Goal: Task Accomplishment & Management: Use online tool/utility

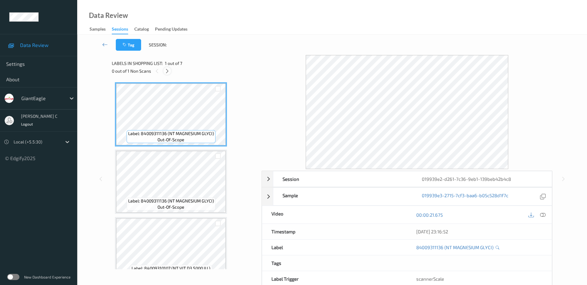
click at [168, 72] on icon at bounding box center [167, 71] width 5 height 6
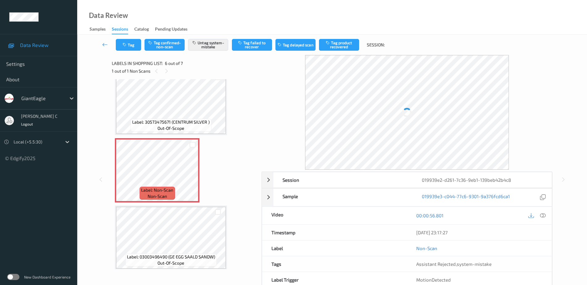
scroll to position [285, 0]
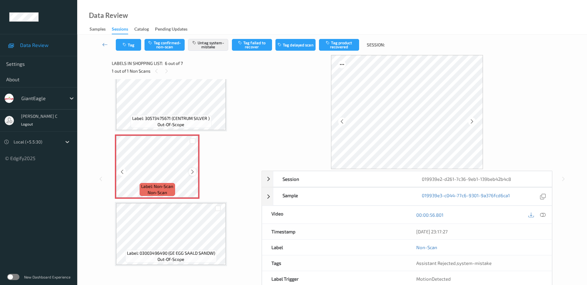
click at [193, 172] on icon at bounding box center [192, 172] width 5 height 6
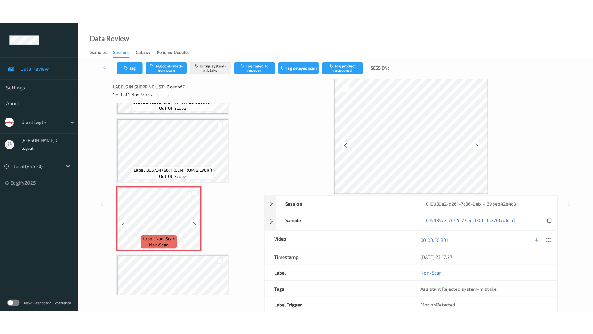
scroll to position [246, 0]
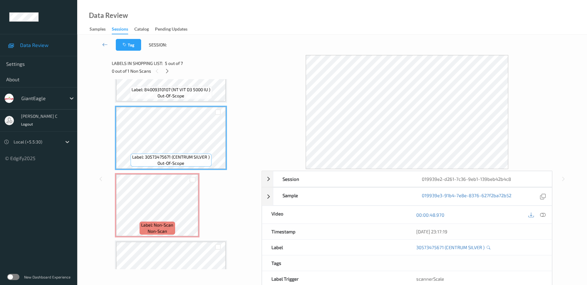
click at [176, 96] on span "out-of-scope" at bounding box center [171, 96] width 27 height 6
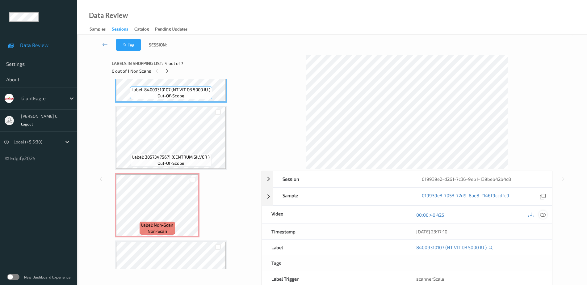
click at [545, 216] on icon at bounding box center [544, 215] width 6 height 6
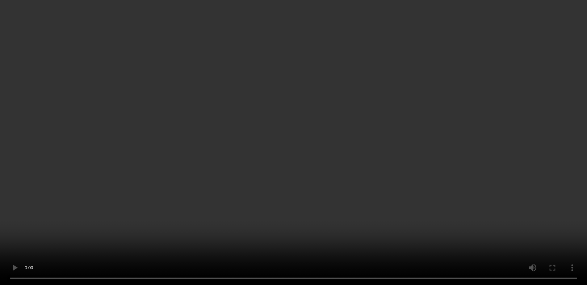
scroll to position [236, 0]
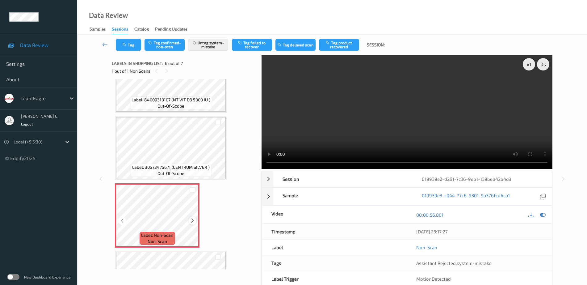
click at [191, 220] on icon at bounding box center [192, 221] width 5 height 6
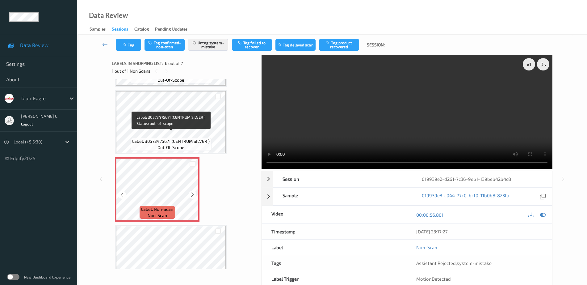
scroll to position [285, 0]
